Goal: Information Seeking & Learning: Learn about a topic

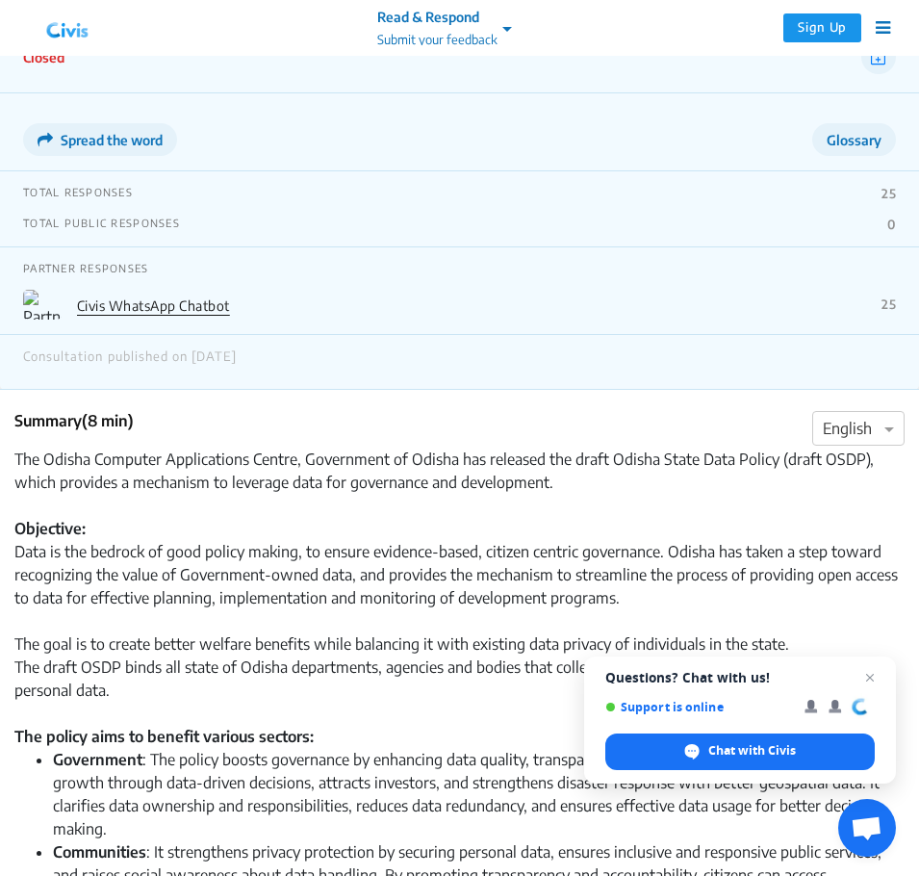
scroll to position [173, 0]
click at [876, 673] on span "Close chat" at bounding box center [871, 678] width 24 height 24
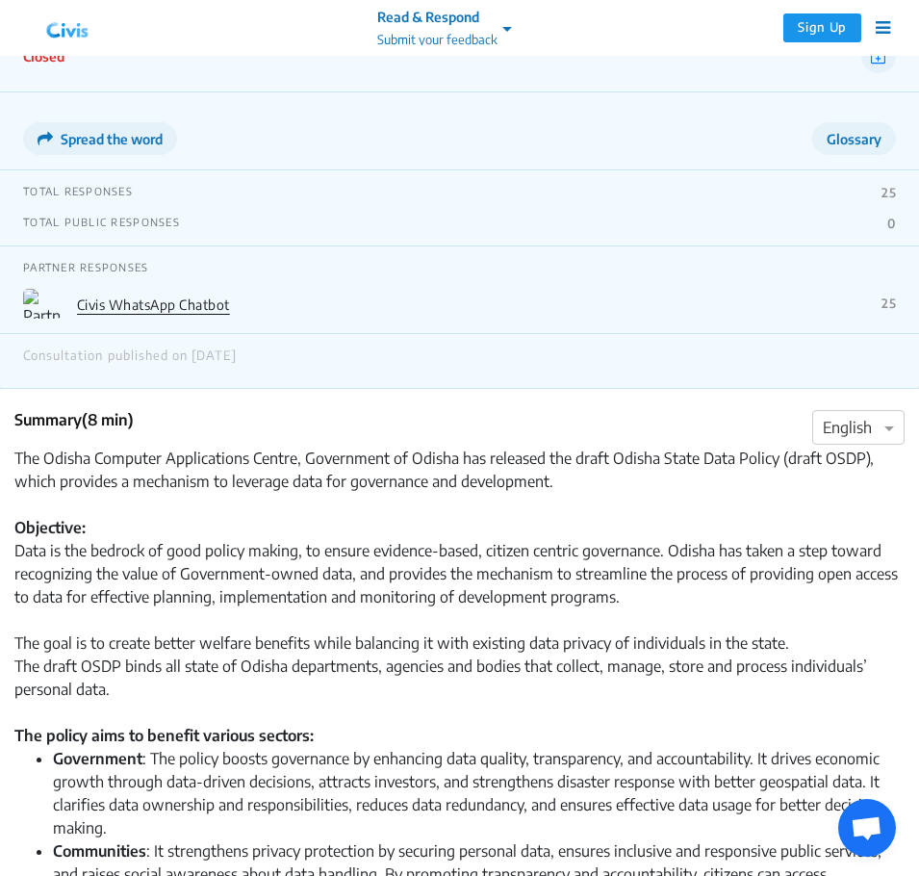
click at [536, 573] on div "Data is the bedrock of good policy making, to ensure evidence-based, citizen ce…" at bounding box center [459, 573] width 890 height 69
click at [295, 575] on div "Data is the bedrock of good policy making, to ensure evidence-based, citizen ce…" at bounding box center [459, 573] width 890 height 69
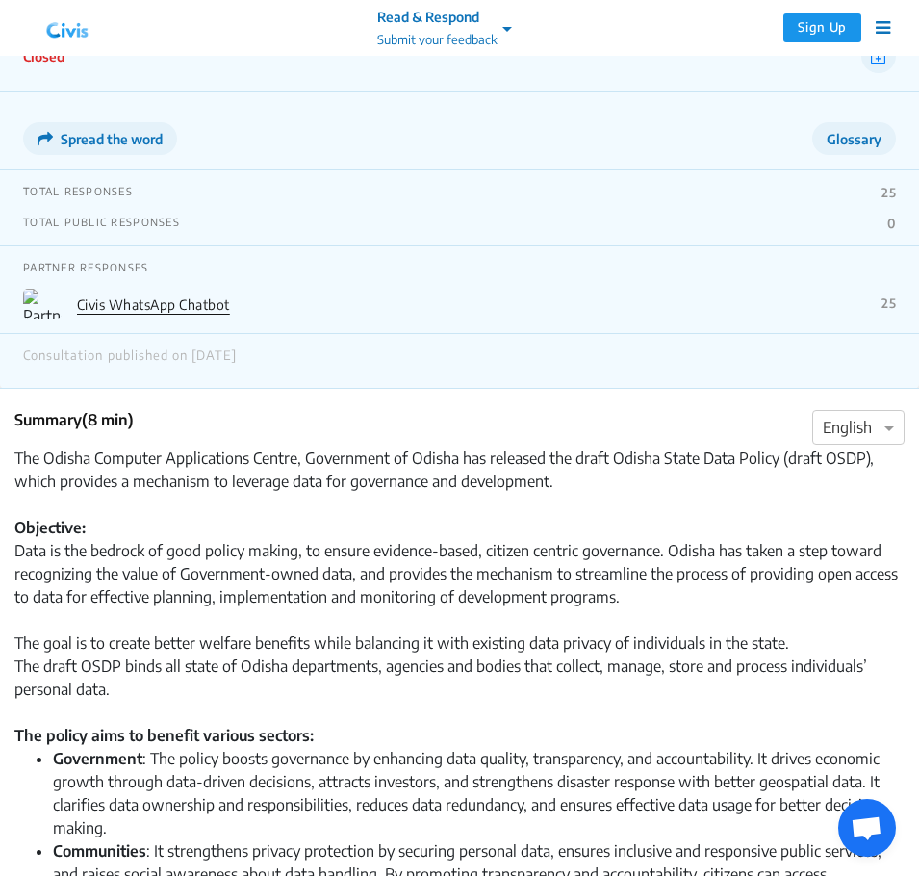
click at [208, 570] on div "Data is the bedrock of good policy making, to ensure evidence-based, citizen ce…" at bounding box center [459, 573] width 890 height 69
click at [143, 570] on div "Data is the bedrock of good policy making, to ensure evidence-based, citizen ce…" at bounding box center [459, 573] width 890 height 69
click at [143, 573] on div "Data is the bedrock of good policy making, to ensure evidence-based, citizen ce…" at bounding box center [459, 573] width 890 height 69
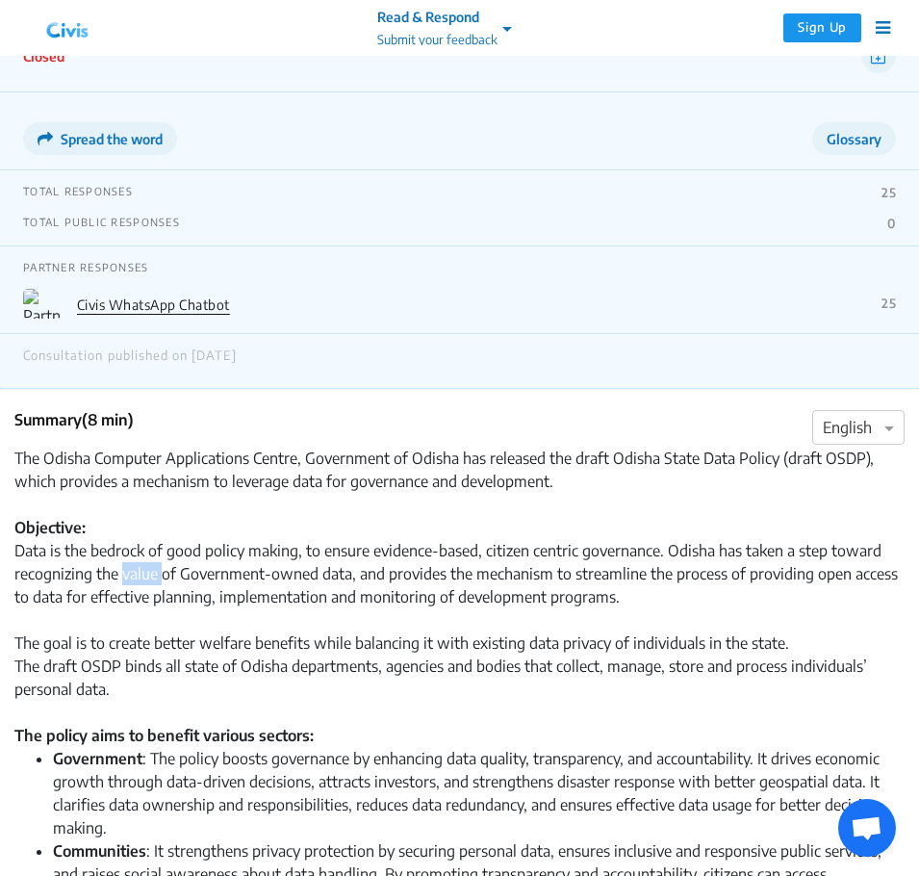
click at [143, 573] on div "Data is the bedrock of good policy making, to ensure evidence-based, citizen ce…" at bounding box center [459, 573] width 890 height 69
click at [262, 589] on div "Data is the bedrock of good policy making, to ensure evidence-based, citizen ce…" at bounding box center [459, 573] width 890 height 69
click at [459, 574] on div "Data is the bedrock of good policy making, to ensure evidence-based, citizen ce…" at bounding box center [459, 573] width 890 height 69
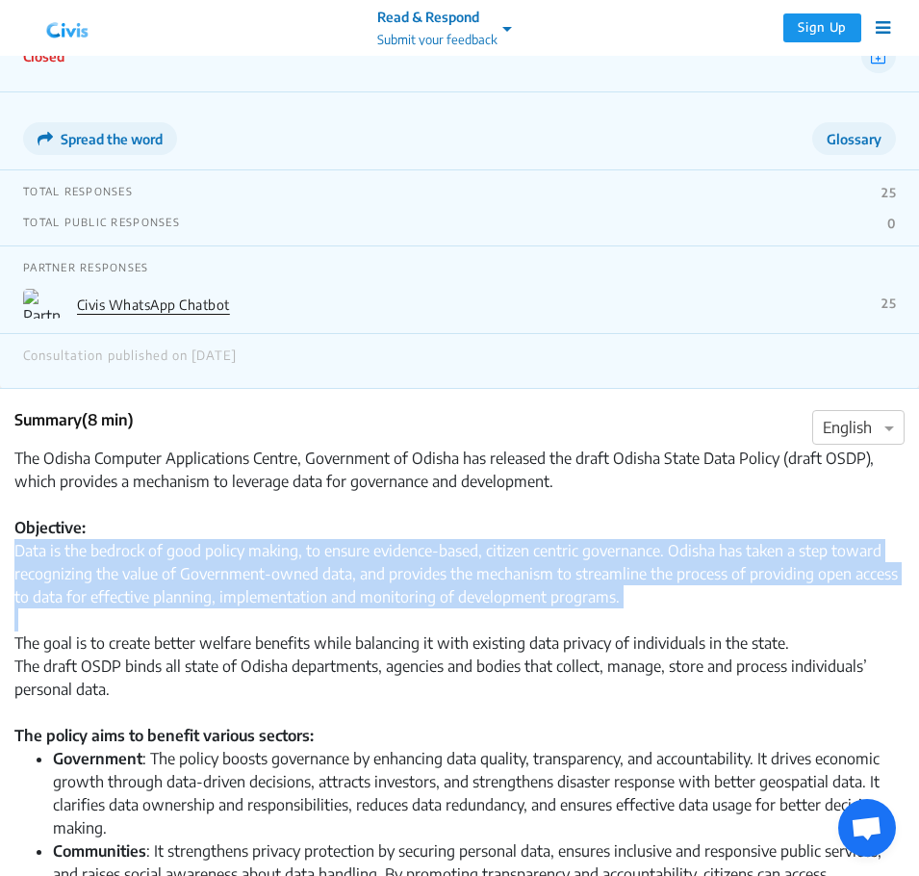
click at [459, 574] on div "Data is the bedrock of good policy making, to ensure evidence-based, citizen ce…" at bounding box center [459, 573] width 890 height 69
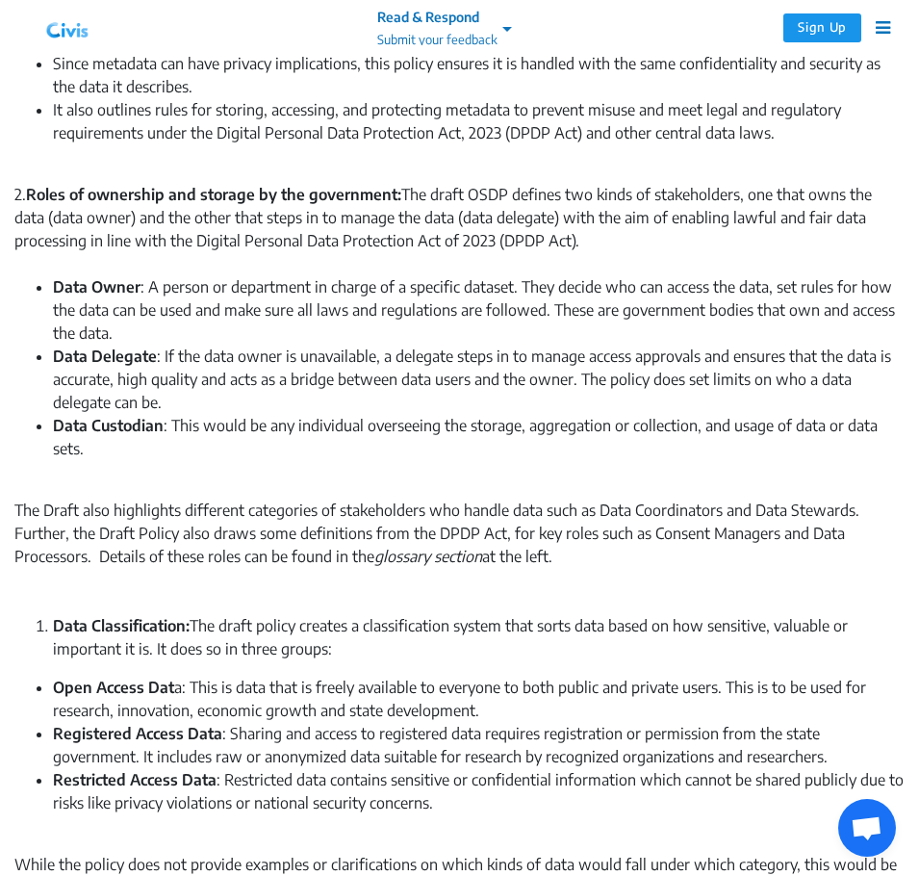
scroll to position [1293, 0]
click at [397, 532] on div "The Draft also highlights different categories of stakeholders who handle data …" at bounding box center [459, 556] width 890 height 116
click at [421, 533] on div "The Draft also highlights different categories of stakeholders who handle data …" at bounding box center [459, 556] width 890 height 116
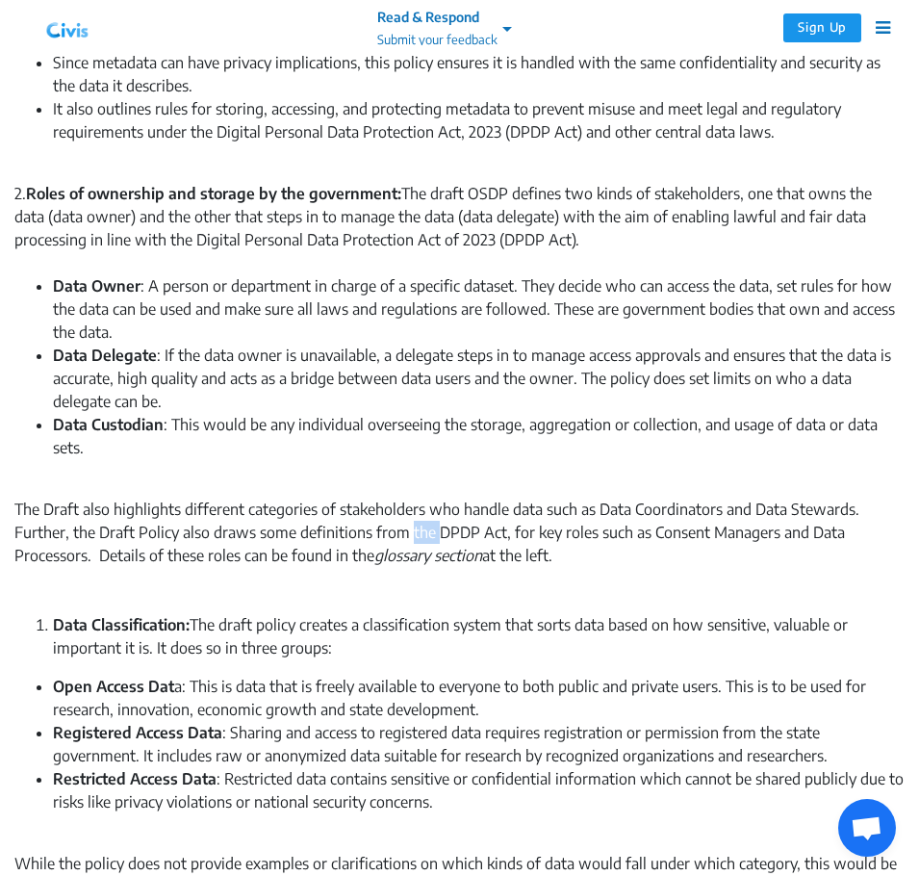
click at [421, 533] on div "The Draft also highlights different categories of stakeholders who handle data …" at bounding box center [459, 556] width 890 height 116
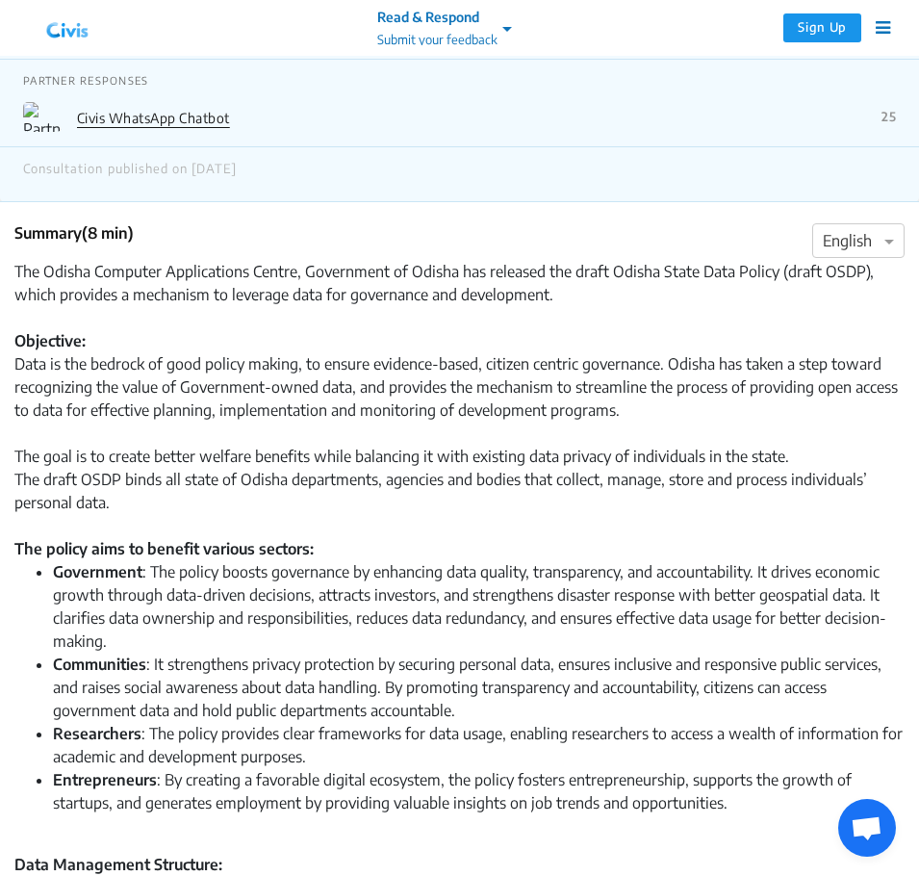
scroll to position [610, 0]
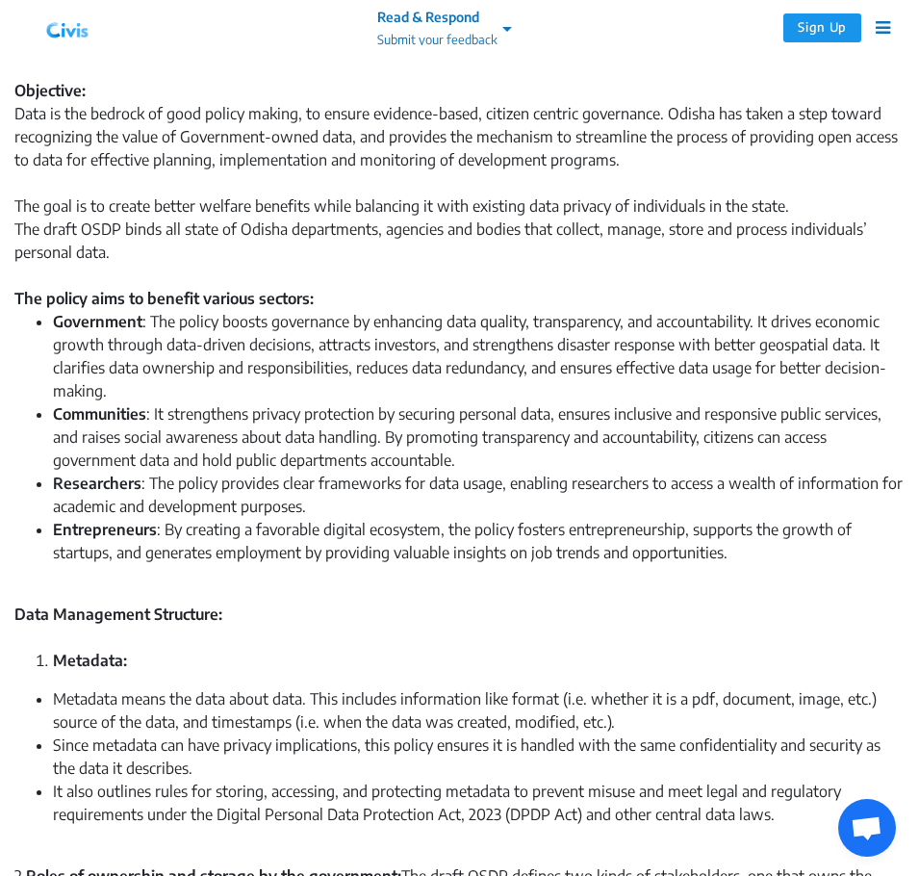
click at [339, 352] on li "Government : The policy boosts governance by enhancing data quality, transparen…" at bounding box center [479, 356] width 852 height 92
click at [320, 343] on li "Government : The policy boosts governance by enhancing data quality, transparen…" at bounding box center [479, 356] width 852 height 92
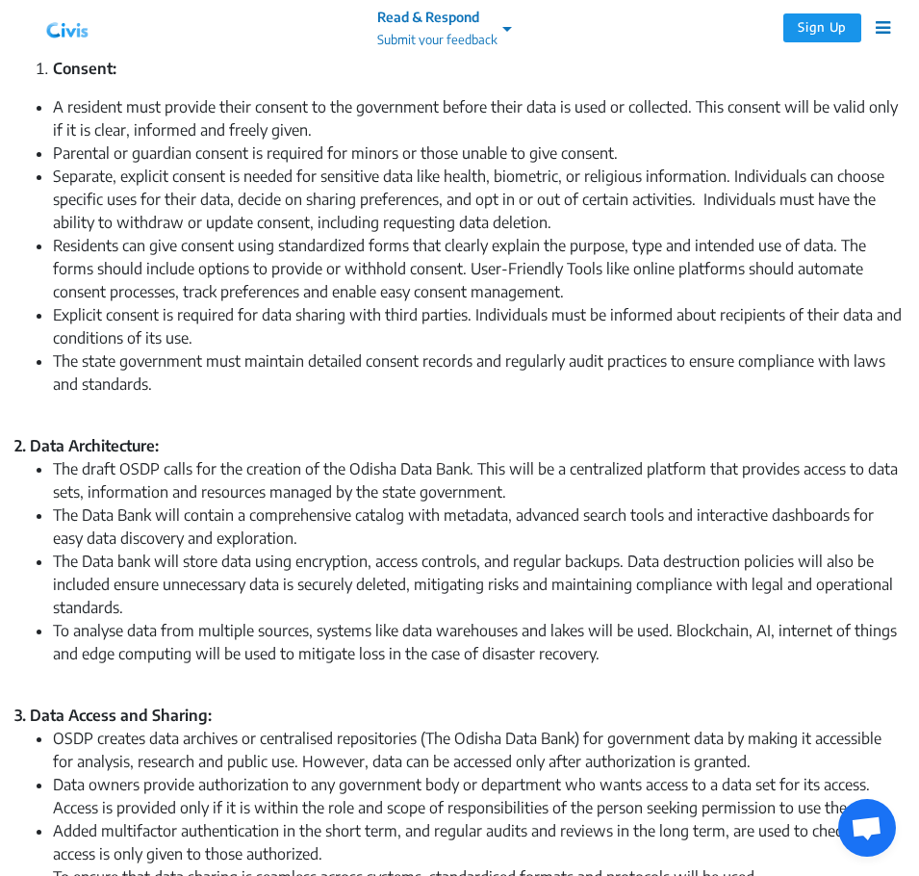
scroll to position [2556, 0]
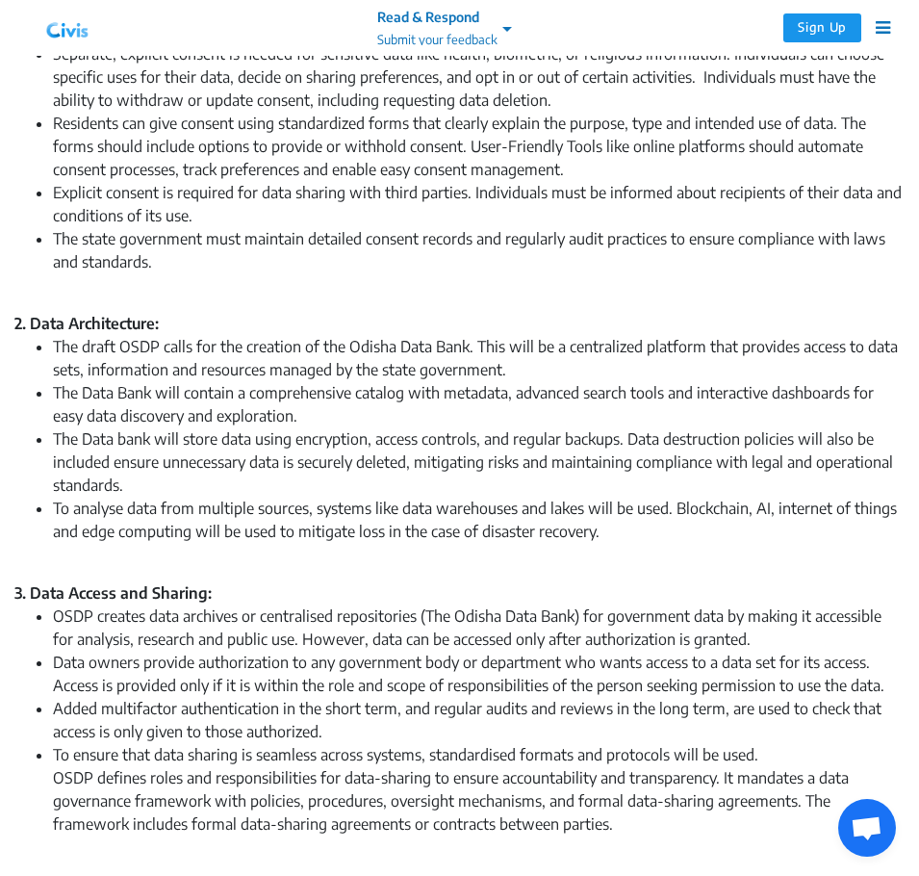
click at [523, 453] on li "The Data bank will store data using encryption, access controls, and regular ba…" at bounding box center [479, 461] width 852 height 69
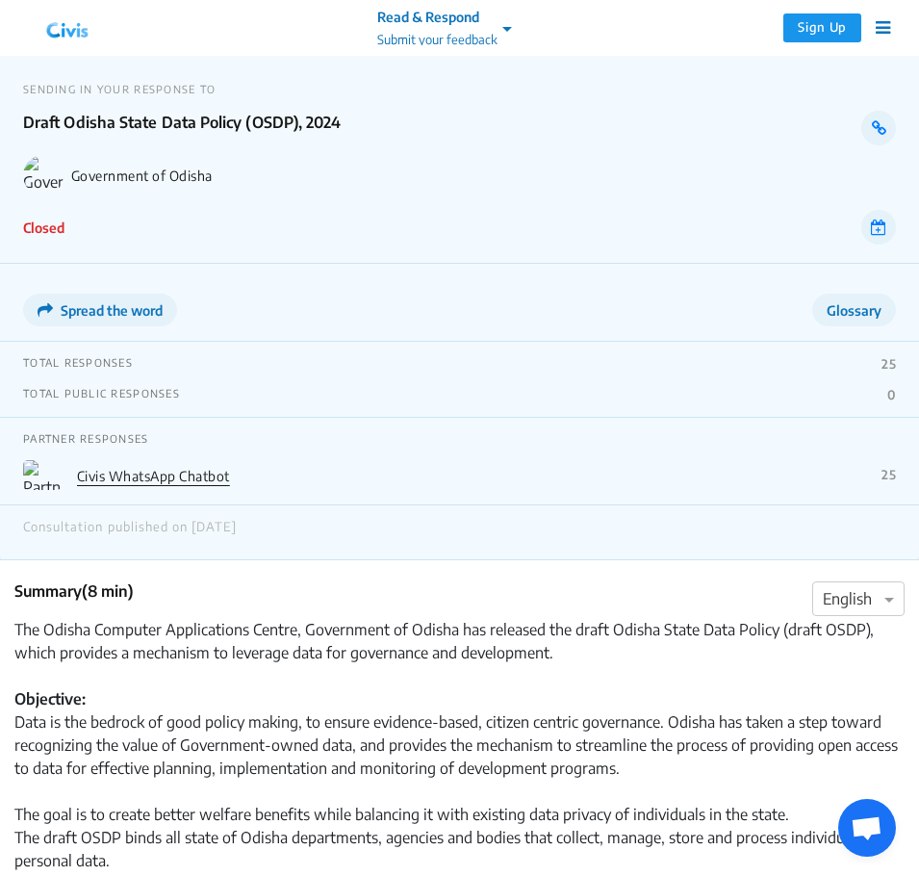
scroll to position [0, 0]
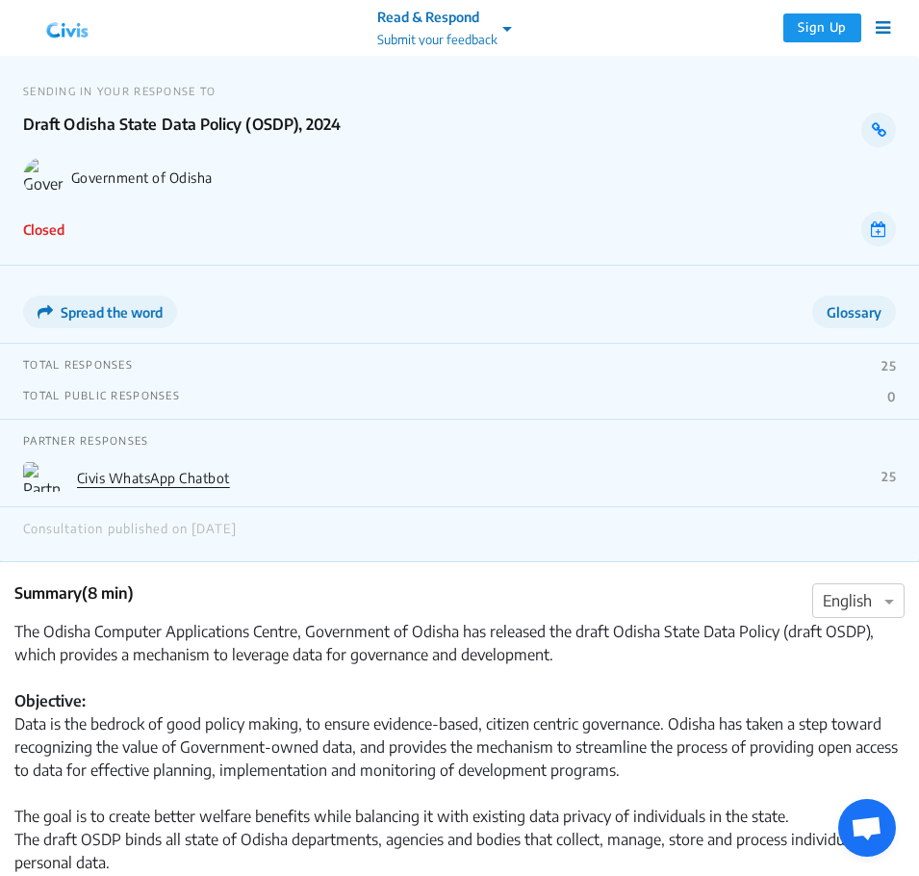
click at [220, 122] on p "Draft Odisha State Data Policy (OSDP), 2024" at bounding box center [415, 130] width 785 height 35
drag, startPoint x: 64, startPoint y: 123, endPoint x: 242, endPoint y: 128, distance: 177.2
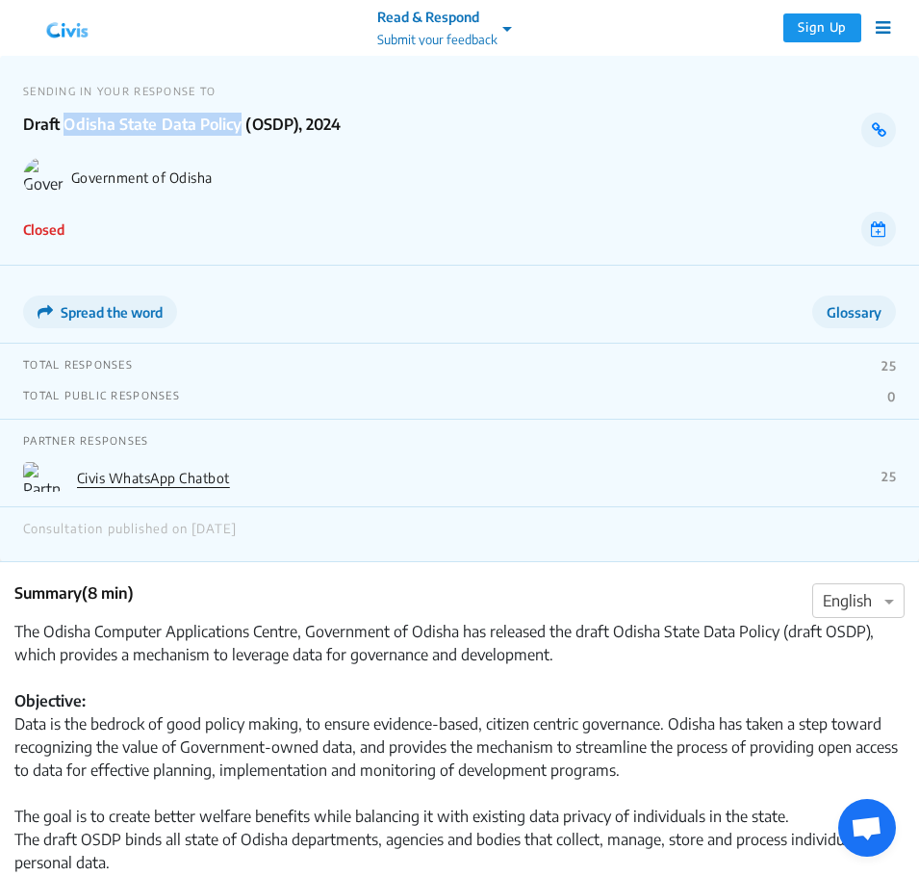
click at [242, 128] on p "Draft Odisha State Data Policy (OSDP), 2024" at bounding box center [415, 130] width 785 height 35
copy p "Odisha State Data Policy"
